Goal: Transaction & Acquisition: Download file/media

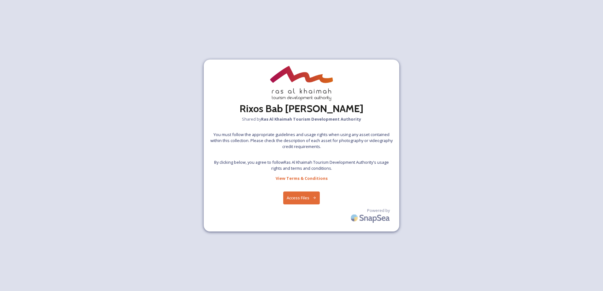
click at [301, 199] on button "Access Files" at bounding box center [301, 198] width 37 height 13
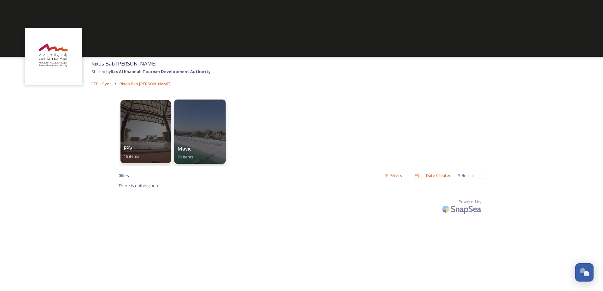
click at [199, 126] on div at bounding box center [199, 132] width 51 height 64
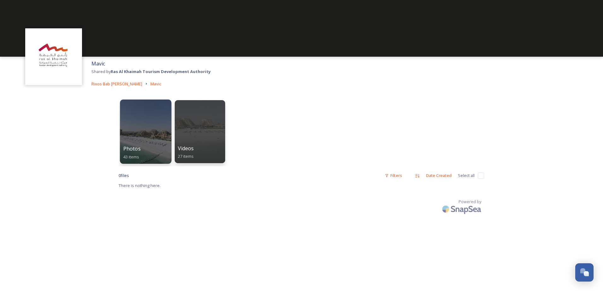
click at [151, 138] on div at bounding box center [145, 132] width 51 height 64
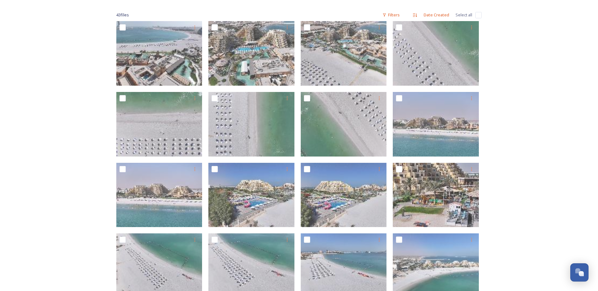
scroll to position [63, 0]
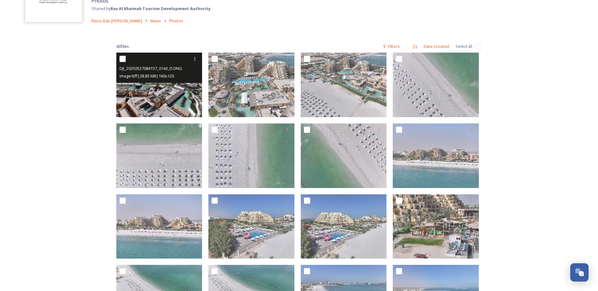
click at [158, 96] on img at bounding box center [159, 85] width 86 height 65
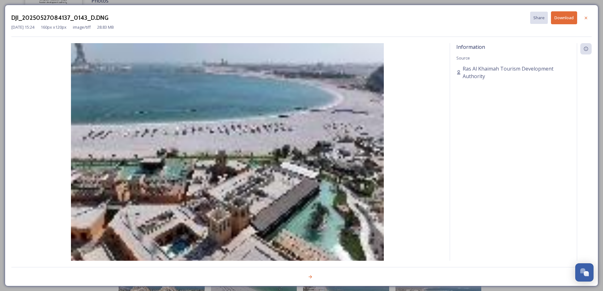
click at [376, 283] on div "DJI_20250527084137_0143_D.DNG Share Download [DATE] 15:24 160 px x 120 px image…" at bounding box center [301, 146] width 593 height 282
click at [293, 147] on img at bounding box center [227, 160] width 432 height 234
click at [585, 17] on icon at bounding box center [585, 17] width 5 height 5
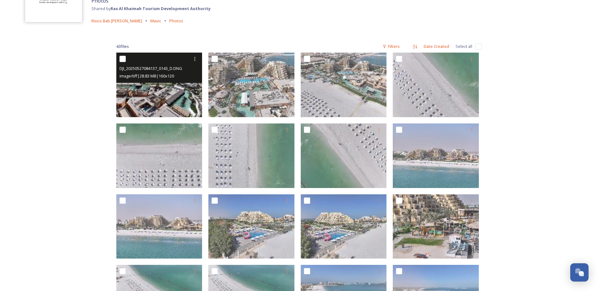
click at [187, 98] on img at bounding box center [159, 85] width 86 height 65
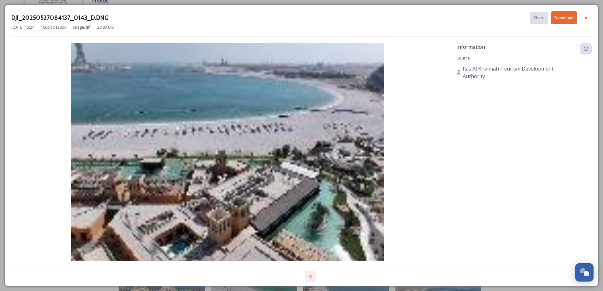
click at [307, 274] on div at bounding box center [309, 276] width 11 height 11
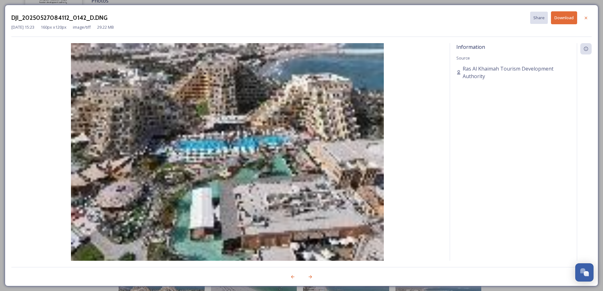
click at [299, 236] on img at bounding box center [227, 160] width 432 height 234
click at [588, 18] on icon at bounding box center [585, 17] width 5 height 5
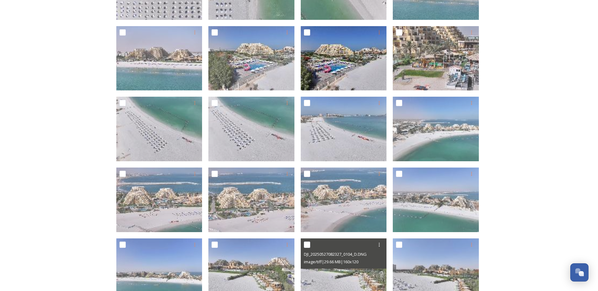
scroll to position [315, 0]
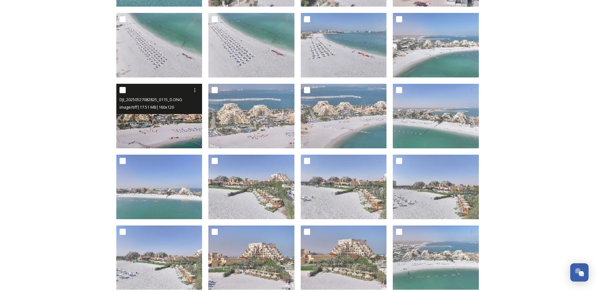
click at [159, 129] on img at bounding box center [159, 116] width 86 height 65
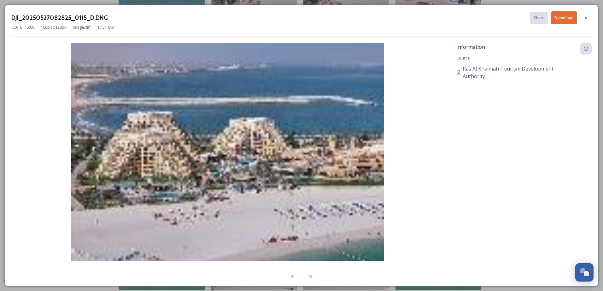
click at [562, 20] on button "Download" at bounding box center [564, 17] width 26 height 13
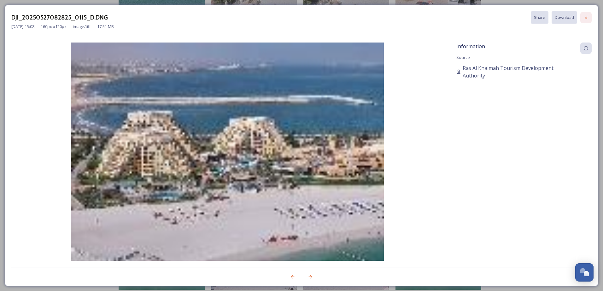
click at [584, 18] on icon at bounding box center [585, 17] width 5 height 5
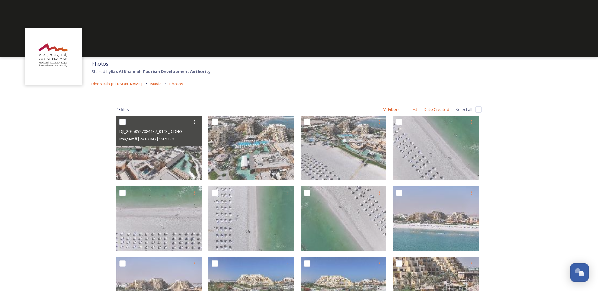
click at [574, 80] on div "Photos Shared by Ras Al Khaimah Tourism Development Authority Rixos Bab [PERSON…" at bounding box center [299, 74] width 598 height 34
click at [477, 109] on input "checkbox" at bounding box center [478, 110] width 6 height 6
checkbox input "true"
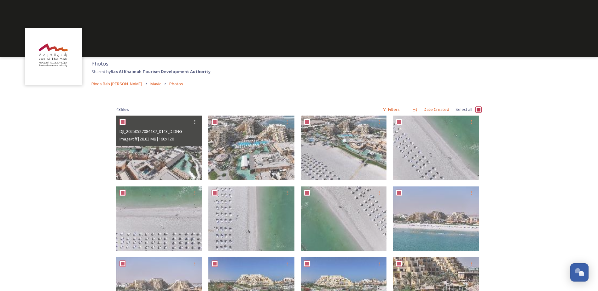
checkbox input "true"
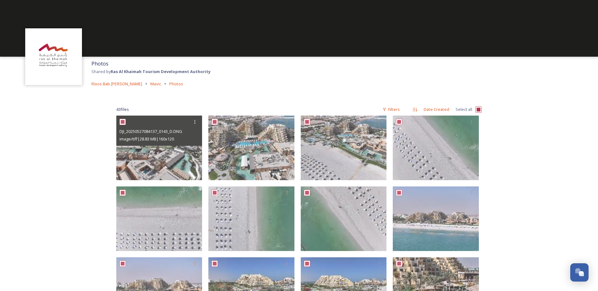
checkbox input "true"
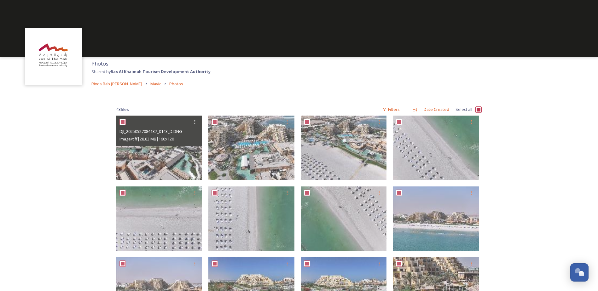
checkbox input "true"
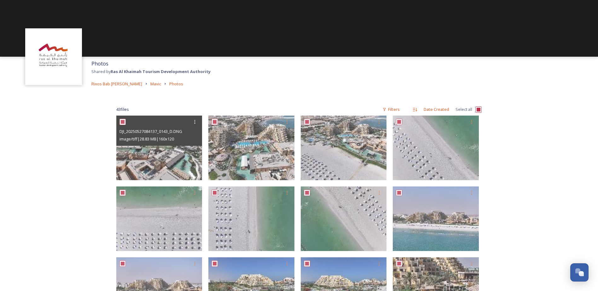
checkbox input "true"
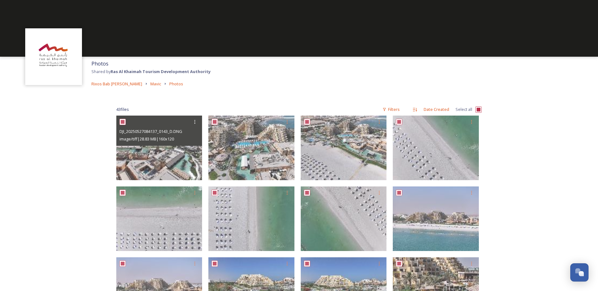
checkbox input "true"
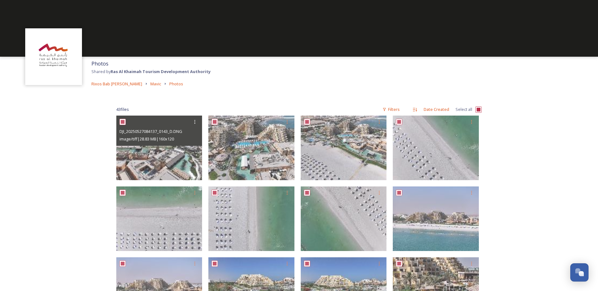
checkbox input "true"
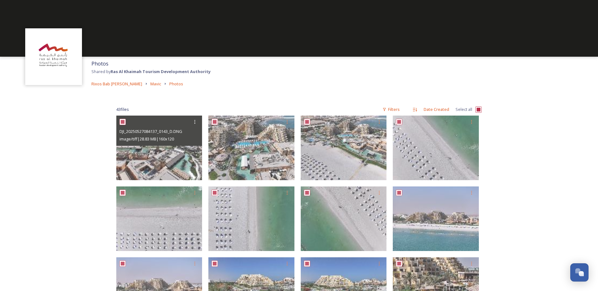
checkbox input "true"
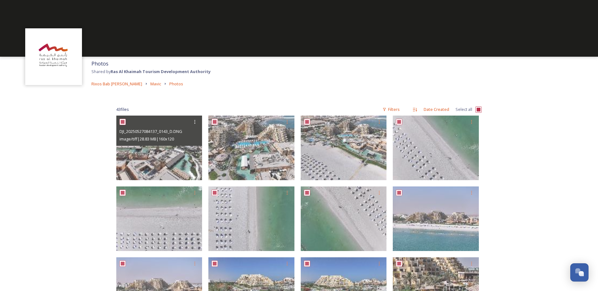
checkbox input "true"
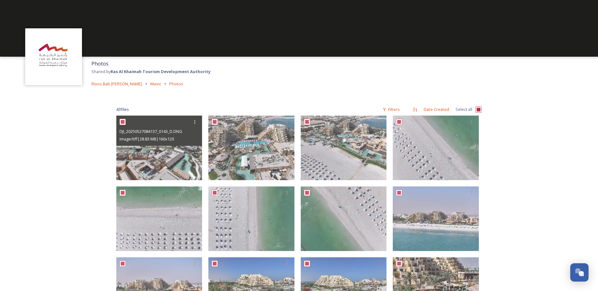
checkbox input "true"
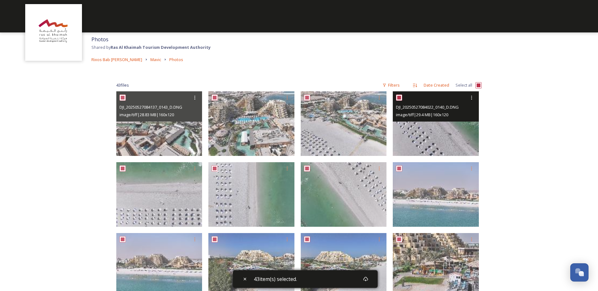
scroll to position [32, 0]
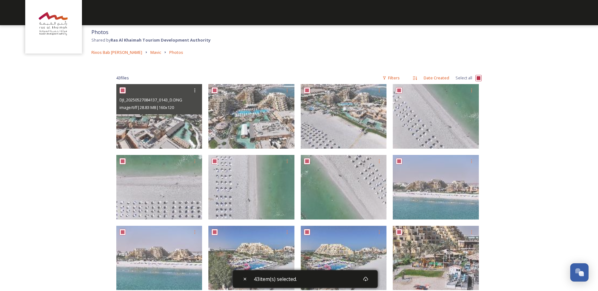
drag, startPoint x: 363, startPoint y: 121, endPoint x: 523, endPoint y: 123, distance: 159.8
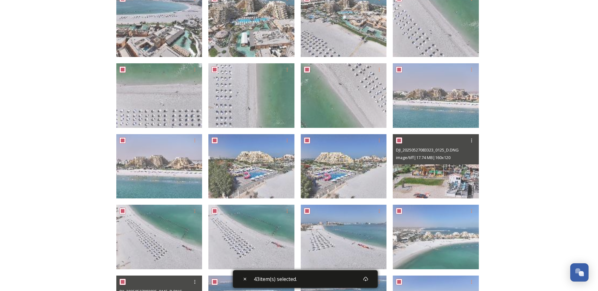
scroll to position [158, 0]
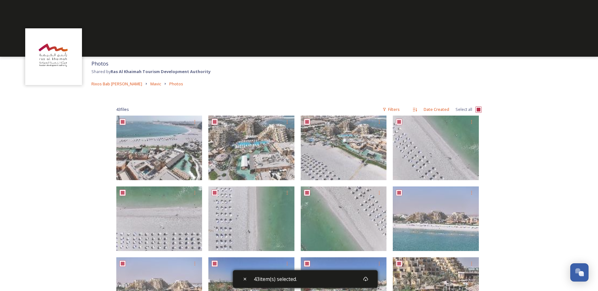
click at [479, 108] on input "checkbox" at bounding box center [478, 110] width 6 height 6
checkbox input "false"
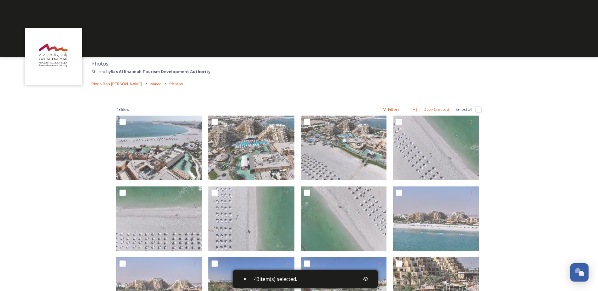
checkbox input "false"
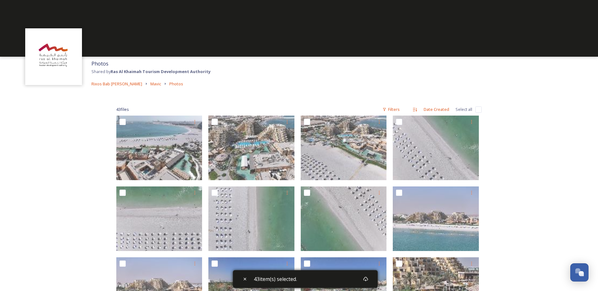
checkbox input "false"
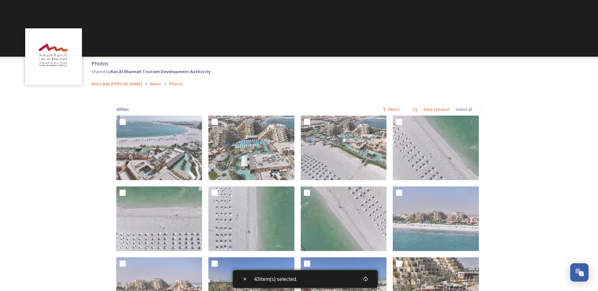
checkbox input "false"
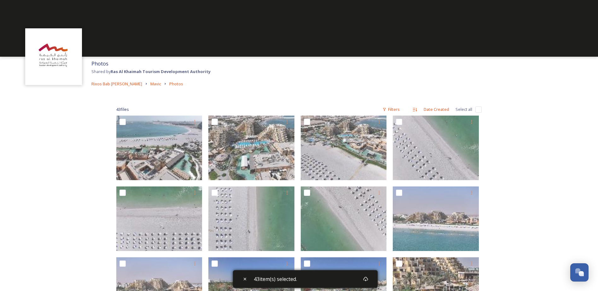
checkbox input "false"
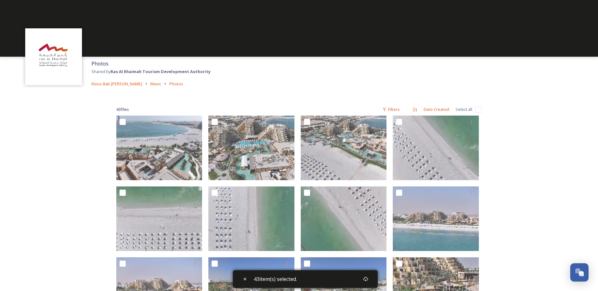
checkbox input "false"
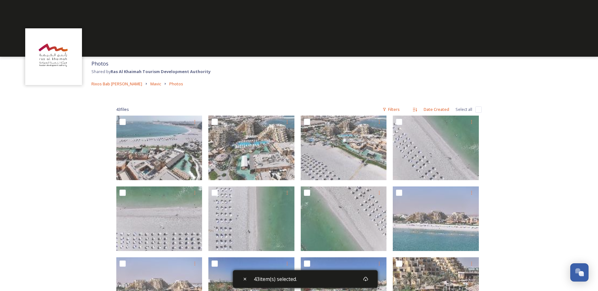
checkbox input "false"
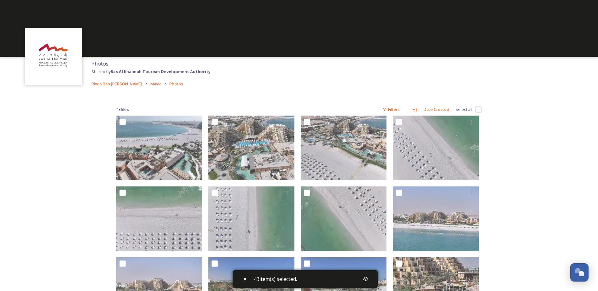
checkbox input "false"
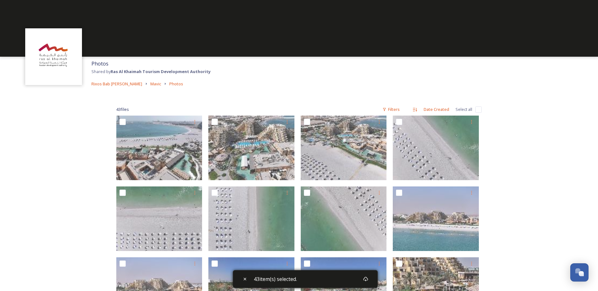
checkbox input "false"
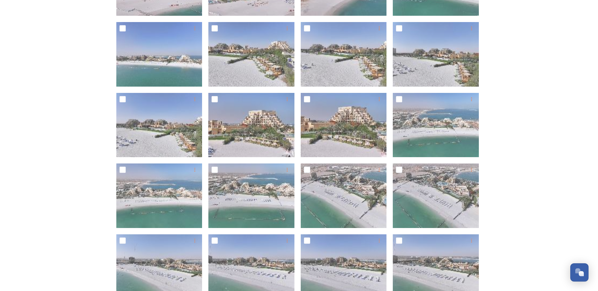
scroll to position [410, 0]
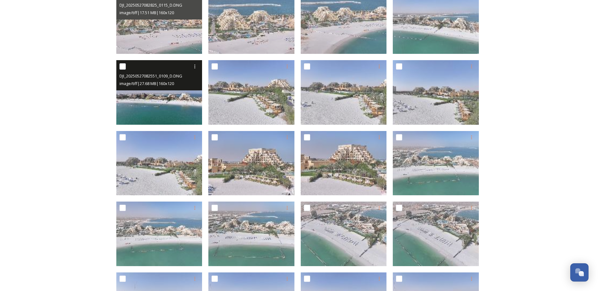
click at [161, 96] on img at bounding box center [159, 92] width 86 height 65
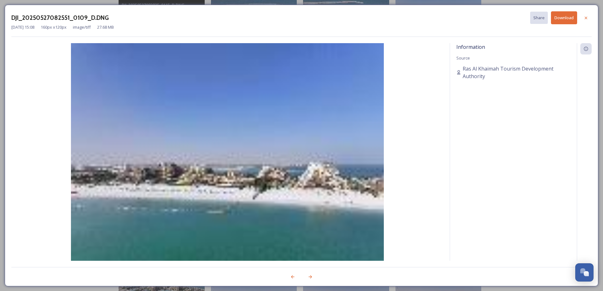
click at [565, 15] on button "Download" at bounding box center [564, 17] width 26 height 13
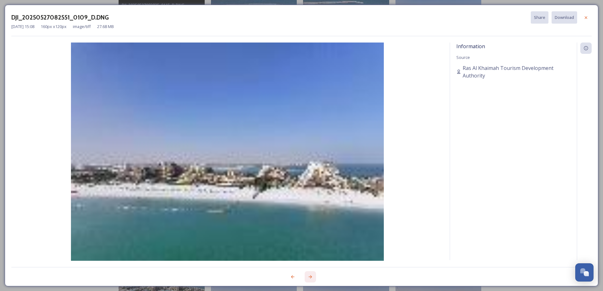
click at [311, 276] on icon at bounding box center [310, 276] width 5 height 5
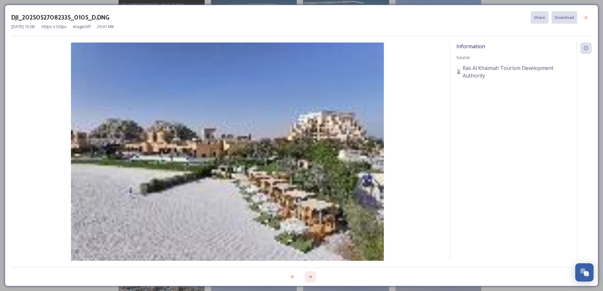
click at [311, 277] on icon at bounding box center [310, 276] width 3 height 3
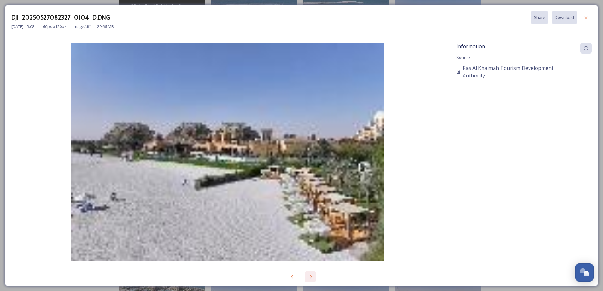
click at [311, 277] on icon at bounding box center [310, 276] width 3 height 3
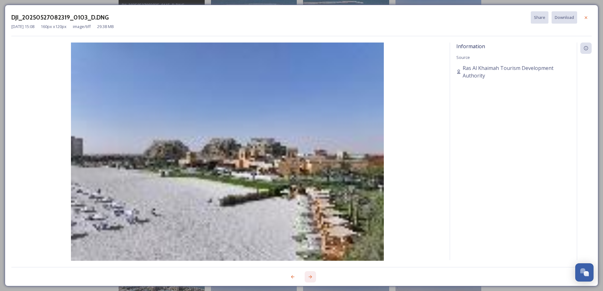
click at [311, 277] on icon at bounding box center [310, 276] width 3 height 3
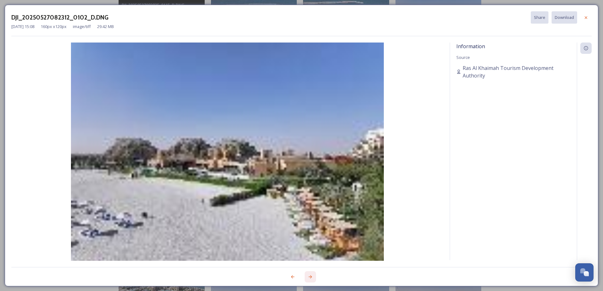
click at [311, 277] on icon at bounding box center [310, 276] width 3 height 3
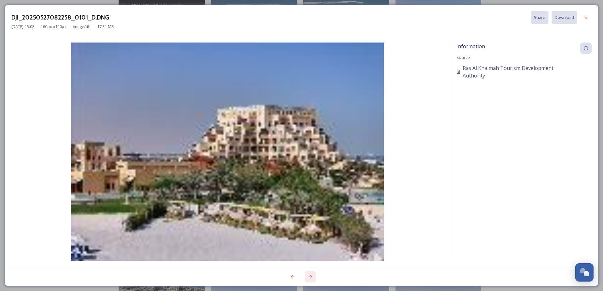
click at [311, 277] on icon at bounding box center [310, 276] width 3 height 3
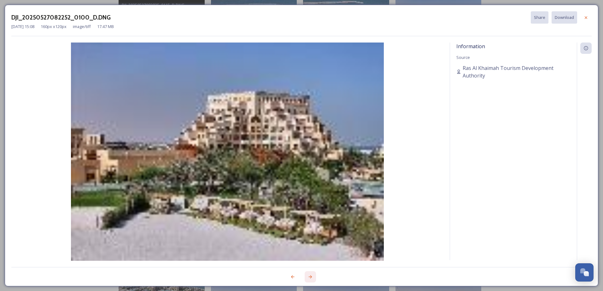
click at [311, 277] on icon at bounding box center [310, 276] width 3 height 3
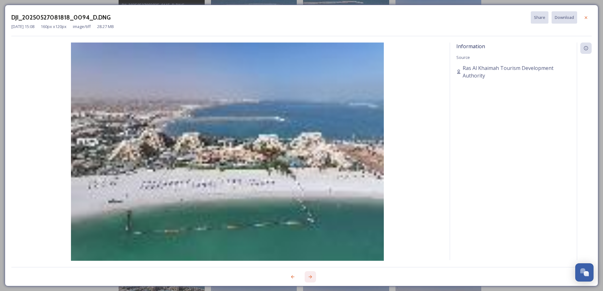
click at [311, 277] on icon at bounding box center [310, 276] width 3 height 3
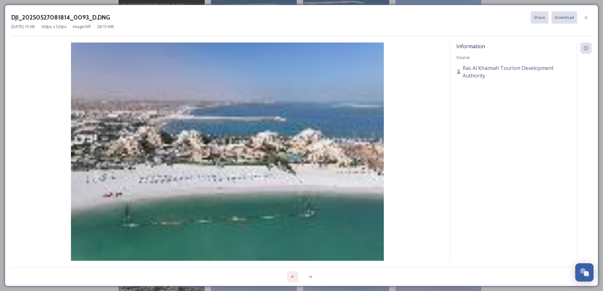
drag, startPoint x: 311, startPoint y: 277, endPoint x: 289, endPoint y: 278, distance: 21.8
click at [289, 278] on div at bounding box center [292, 276] width 11 height 11
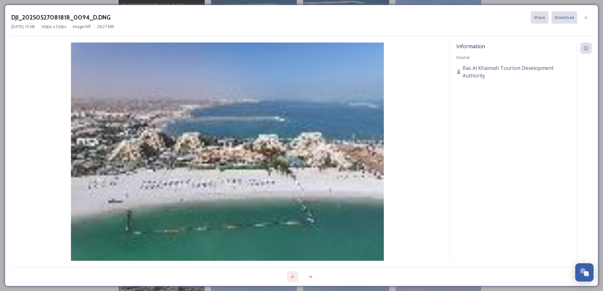
click at [289, 278] on div at bounding box center [292, 276] width 11 height 11
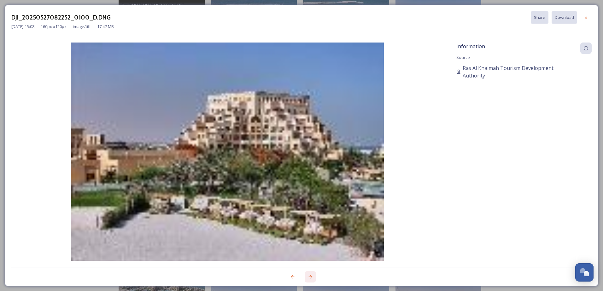
click at [309, 277] on icon at bounding box center [310, 276] width 5 height 5
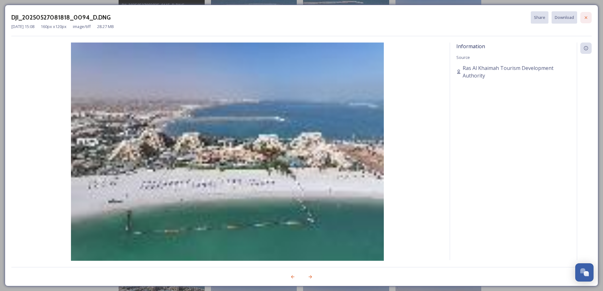
click at [583, 18] on div at bounding box center [585, 17] width 11 height 11
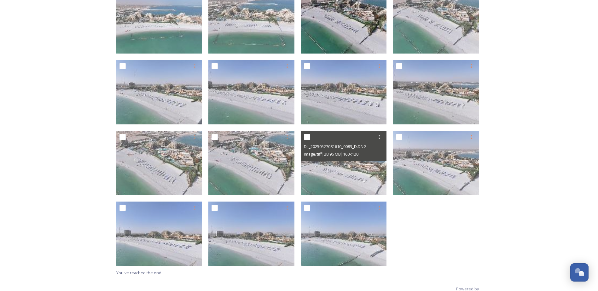
scroll to position [641, 0]
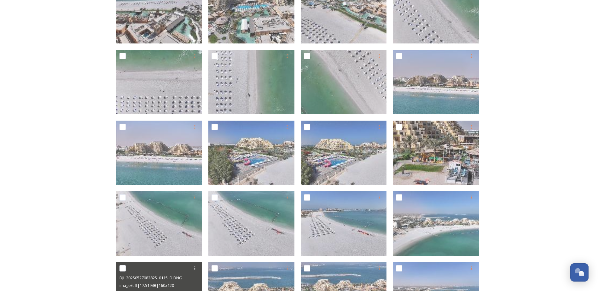
scroll to position [0, 0]
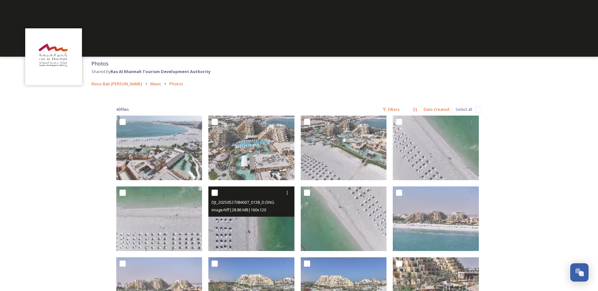
click at [237, 235] on img at bounding box center [251, 219] width 86 height 65
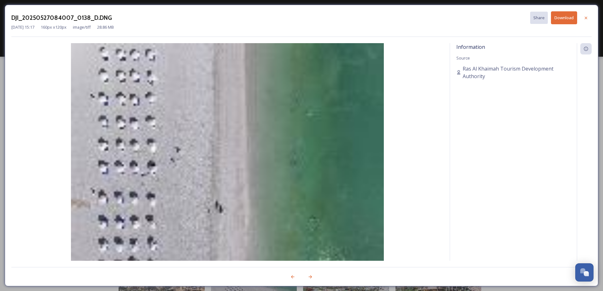
click at [560, 18] on button "Download" at bounding box center [564, 17] width 26 height 13
click at [587, 18] on icon at bounding box center [585, 17] width 5 height 5
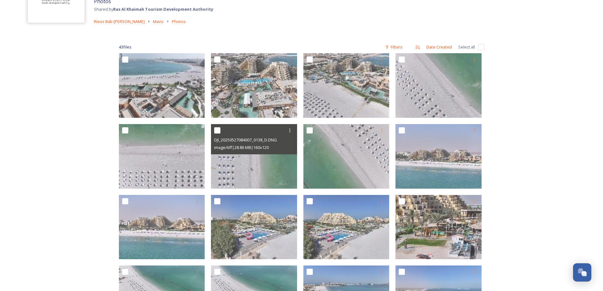
scroll to position [63, 0]
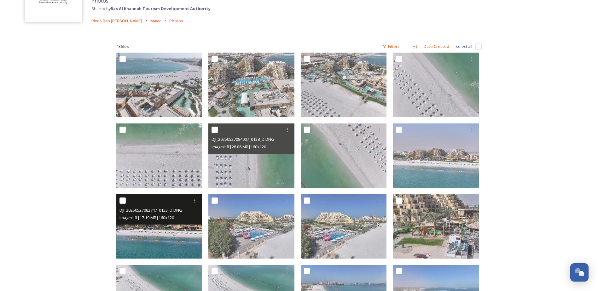
click at [121, 200] on input "checkbox" at bounding box center [122, 201] width 6 height 6
checkbox input "true"
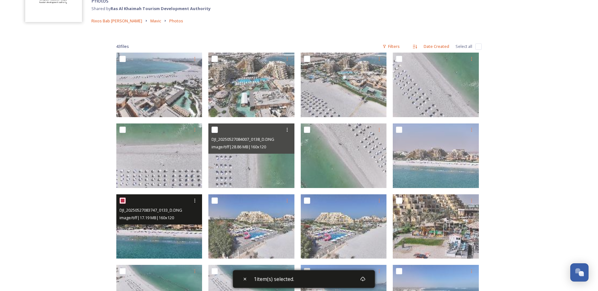
click at [149, 234] on img at bounding box center [159, 226] width 86 height 65
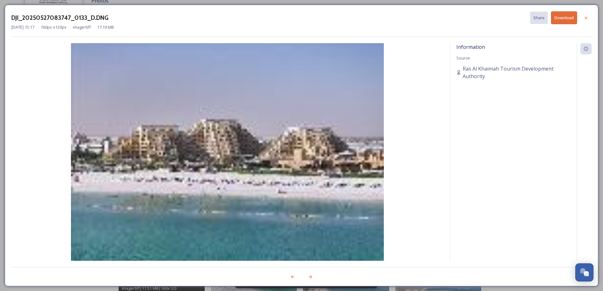
click at [557, 18] on button "Download" at bounding box center [564, 17] width 26 height 13
click at [399, 154] on img at bounding box center [227, 160] width 432 height 234
click at [311, 278] on icon at bounding box center [310, 276] width 3 height 3
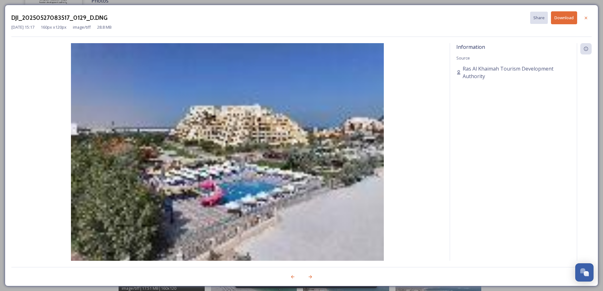
click at [565, 18] on button "Download" at bounding box center [564, 17] width 26 height 13
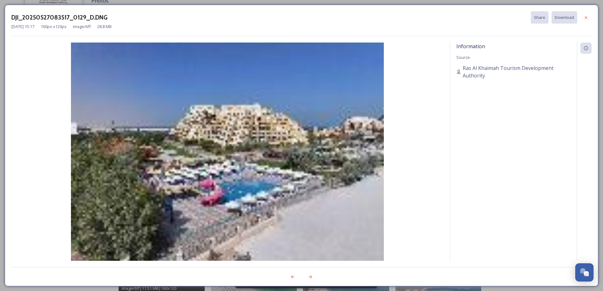
click at [390, 216] on img at bounding box center [227, 160] width 432 height 234
click at [311, 277] on icon at bounding box center [310, 276] width 3 height 3
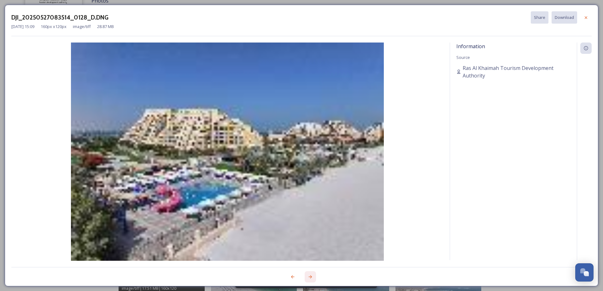
click at [311, 277] on icon at bounding box center [310, 276] width 3 height 3
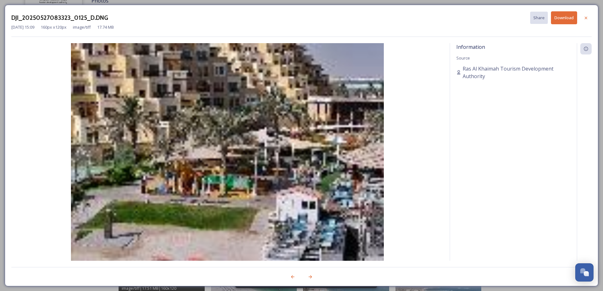
click at [430, 56] on img at bounding box center [227, 160] width 432 height 234
click at [555, 16] on button "Download" at bounding box center [564, 17] width 26 height 13
click at [420, 144] on img at bounding box center [227, 160] width 432 height 234
click at [310, 277] on icon at bounding box center [310, 276] width 3 height 3
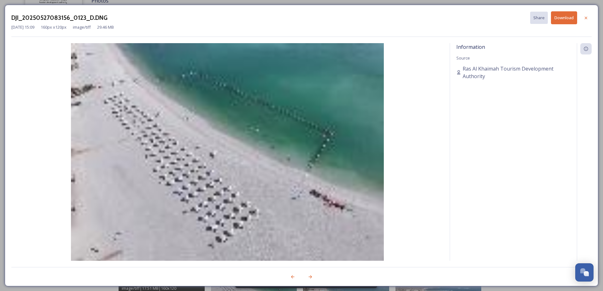
click at [555, 19] on button "Download" at bounding box center [564, 17] width 26 height 13
click at [308, 277] on icon at bounding box center [310, 276] width 5 height 5
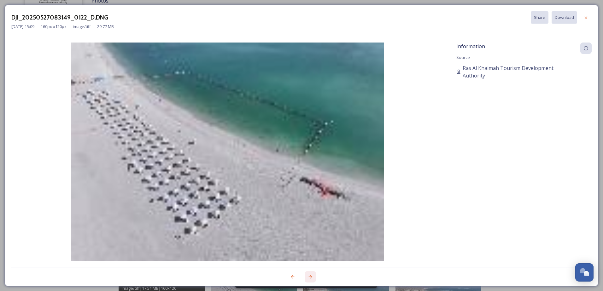
click at [308, 277] on icon at bounding box center [310, 276] width 5 height 5
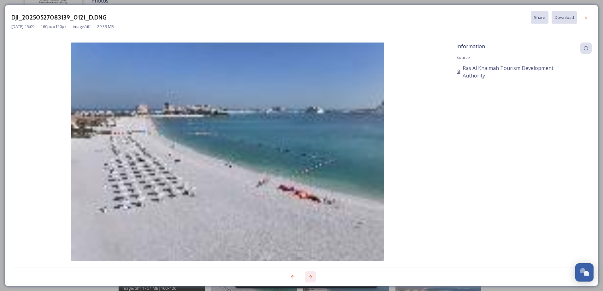
click at [308, 277] on icon at bounding box center [310, 276] width 5 height 5
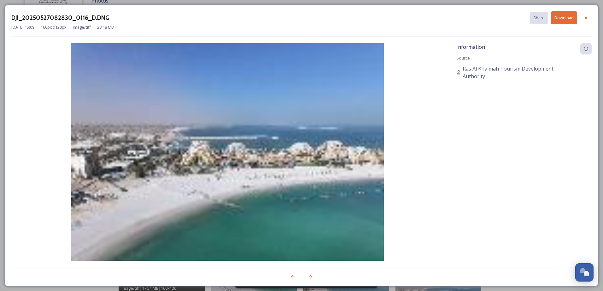
click at [571, 18] on button "Download" at bounding box center [564, 17] width 26 height 13
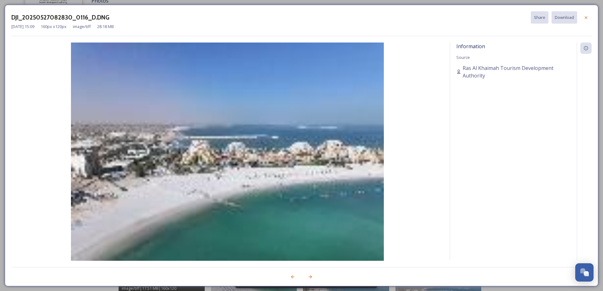
click at [415, 62] on img at bounding box center [227, 160] width 432 height 234
click at [405, 166] on img at bounding box center [227, 160] width 432 height 234
